Goal: Information Seeking & Learning: Check status

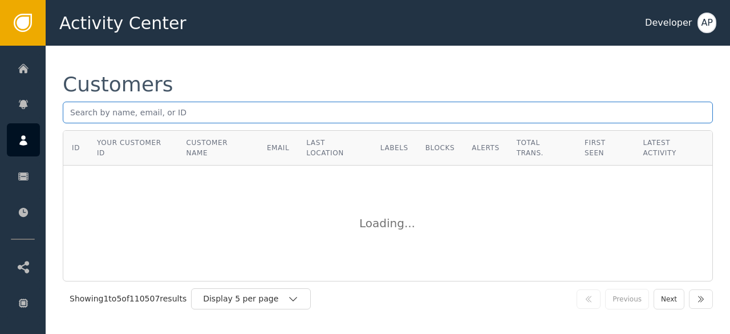
click at [79, 110] on input "text" at bounding box center [388, 113] width 650 height 22
paste input "[EMAIL_ADDRESS][DOMAIN_NAME]"
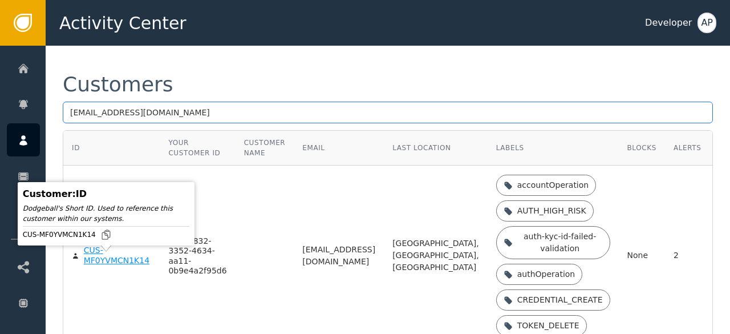
type input "[EMAIL_ADDRESS][DOMAIN_NAME]"
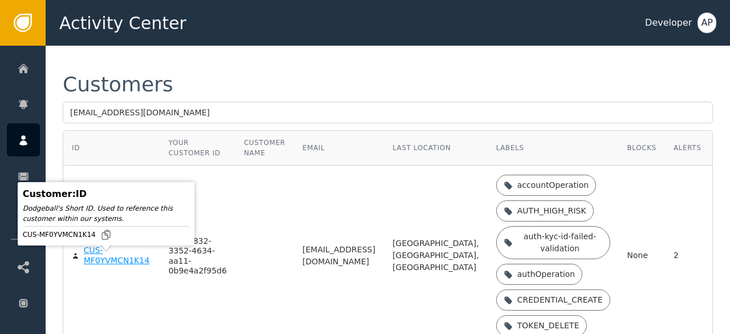
click at [101, 264] on div "CUS-MF0YVMCN1K14" at bounding box center [118, 255] width 68 height 20
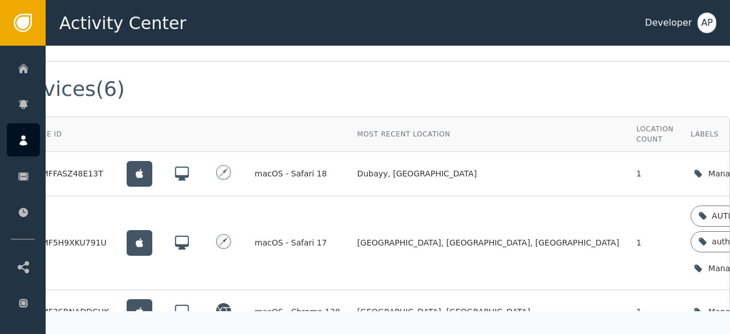
scroll to position [872, 0]
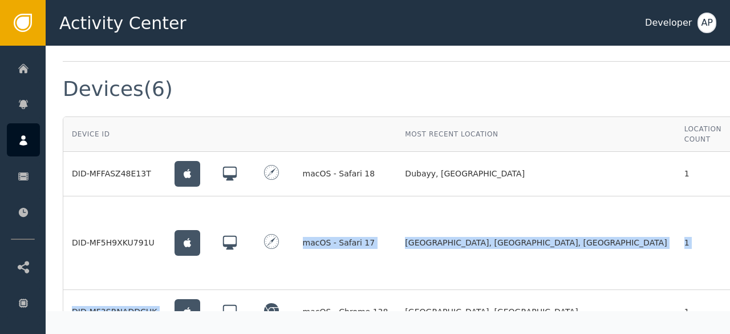
drag, startPoint x: 235, startPoint y: 277, endPoint x: 240, endPoint y: 241, distance: 36.2
click at [240, 241] on tbody "DID-MFFASZ48E13T macOS - Safari 18 Dubayy, [GEOGRAPHIC_DATA] 1 Manage device la…" at bounding box center [518, 287] width 910 height 271
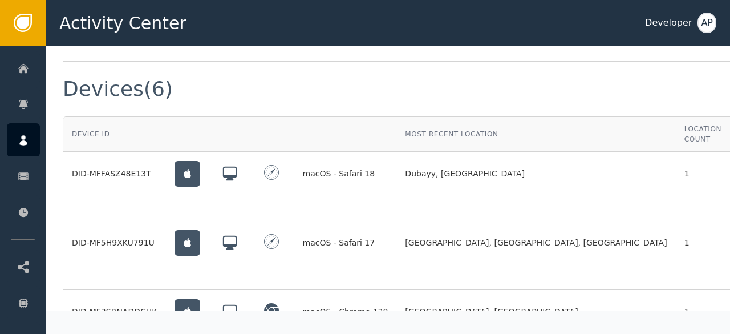
click at [252, 248] on td at bounding box center [273, 243] width 43 height 94
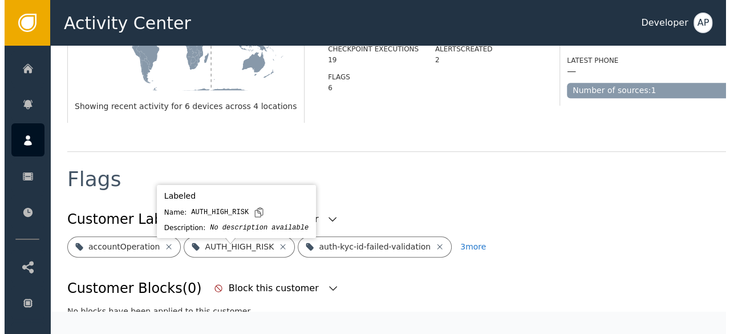
scroll to position [322, 0]
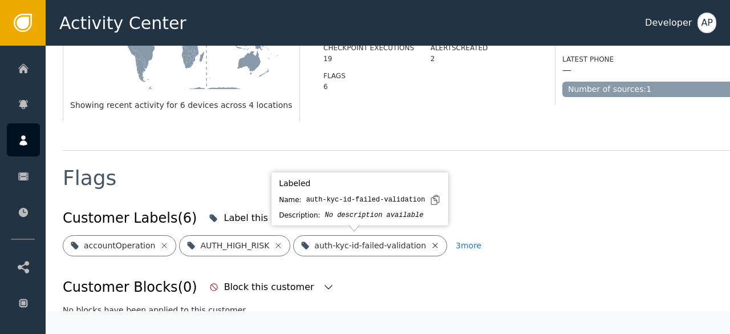
click at [431, 244] on icon at bounding box center [435, 245] width 9 height 9
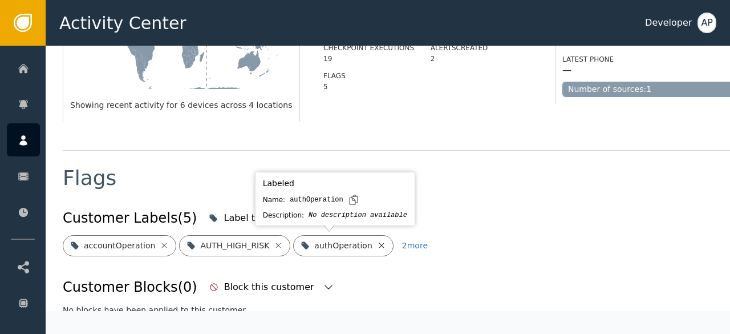
click at [379, 243] on icon at bounding box center [381, 244] width 5 height 5
click at [404, 248] on icon at bounding box center [408, 245] width 9 height 9
click at [381, 241] on icon at bounding box center [385, 245] width 9 height 9
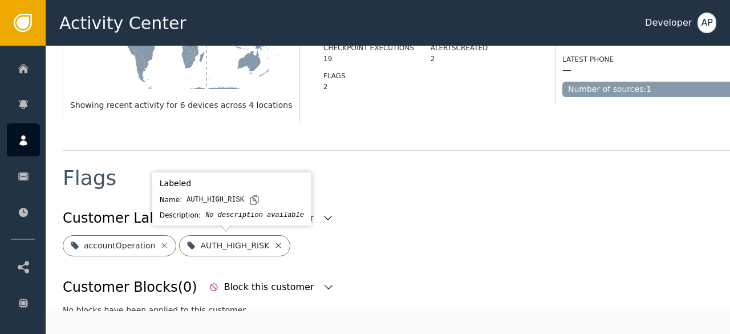
click at [276, 245] on icon at bounding box center [278, 244] width 5 height 5
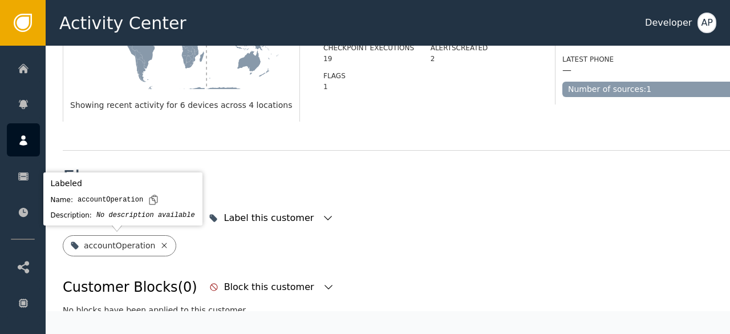
click at [160, 245] on icon at bounding box center [164, 245] width 9 height 9
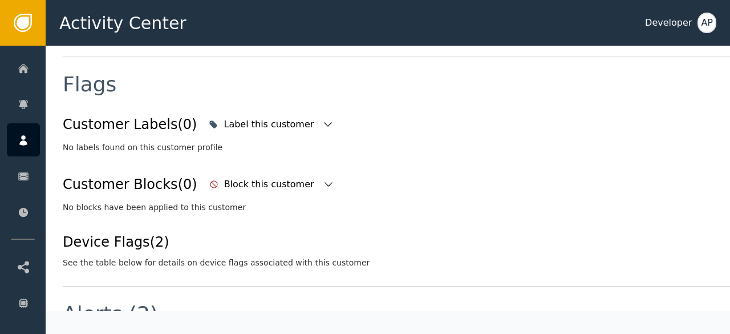
scroll to position [417, 0]
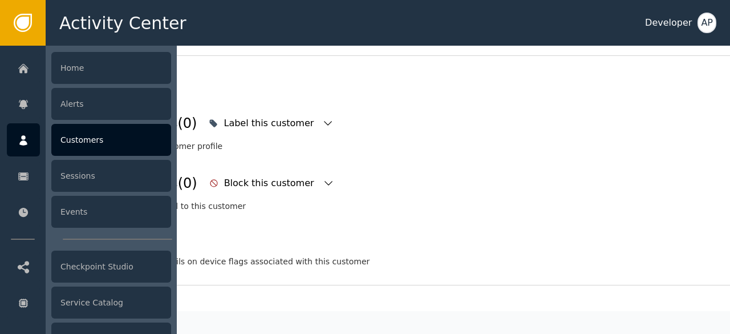
click at [84, 133] on div "Customers" at bounding box center [111, 140] width 120 height 32
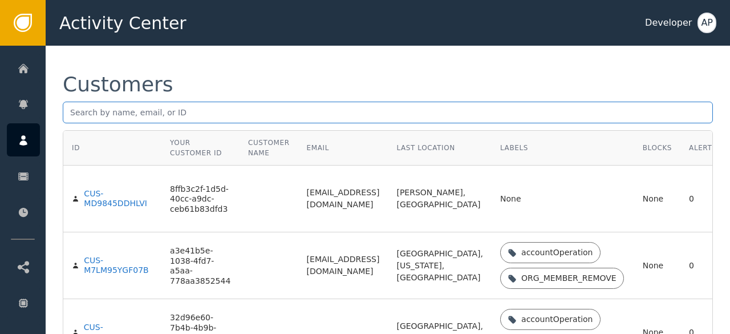
click at [69, 112] on input "text" at bounding box center [388, 113] width 650 height 22
paste input "[EMAIL_ADDRESS][DOMAIN_NAME]"
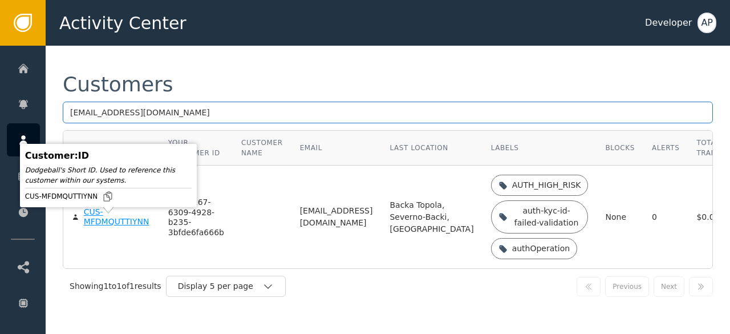
type input "[EMAIL_ADDRESS][DOMAIN_NAME]"
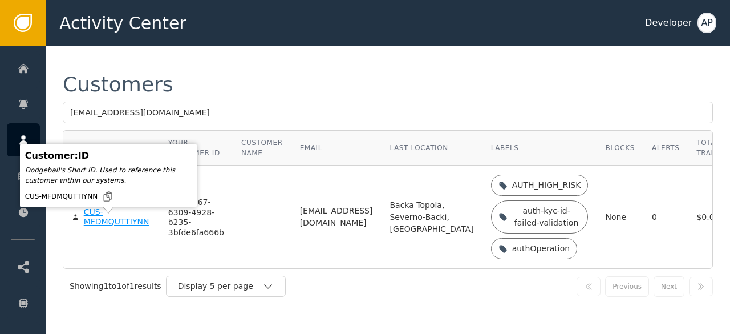
click at [100, 222] on div "CUS-MFDMQUTTIYNN" at bounding box center [117, 217] width 67 height 20
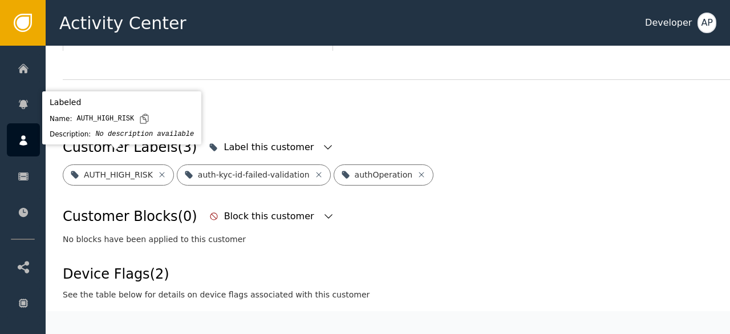
scroll to position [422, 0]
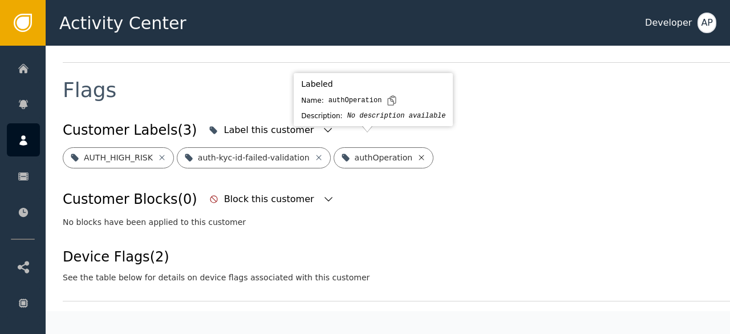
click at [419, 155] on icon at bounding box center [421, 157] width 5 height 5
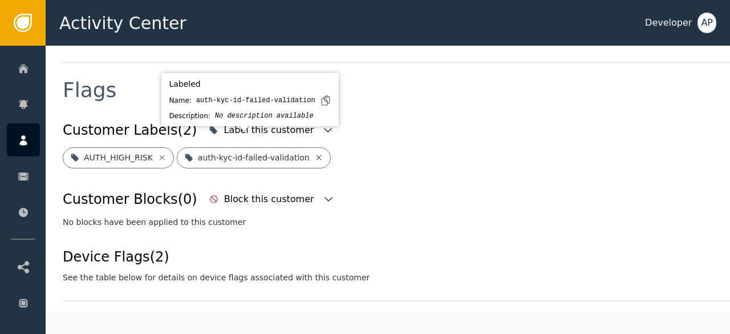
click at [314, 153] on icon at bounding box center [318, 157] width 9 height 9
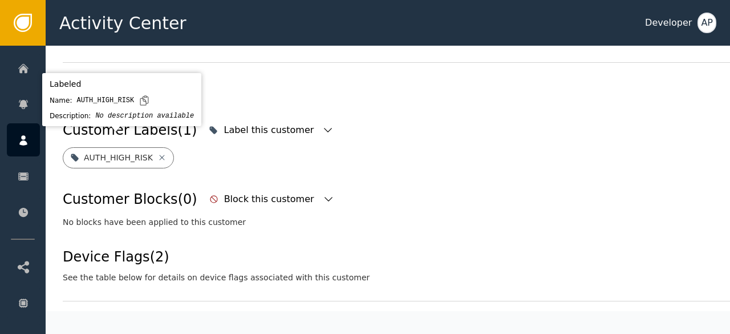
click at [157, 153] on icon at bounding box center [161, 157] width 9 height 9
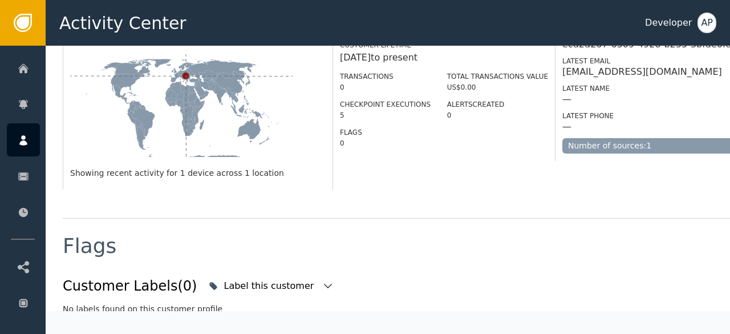
scroll to position [0, 0]
